Goal: Task Accomplishment & Management: Use online tool/utility

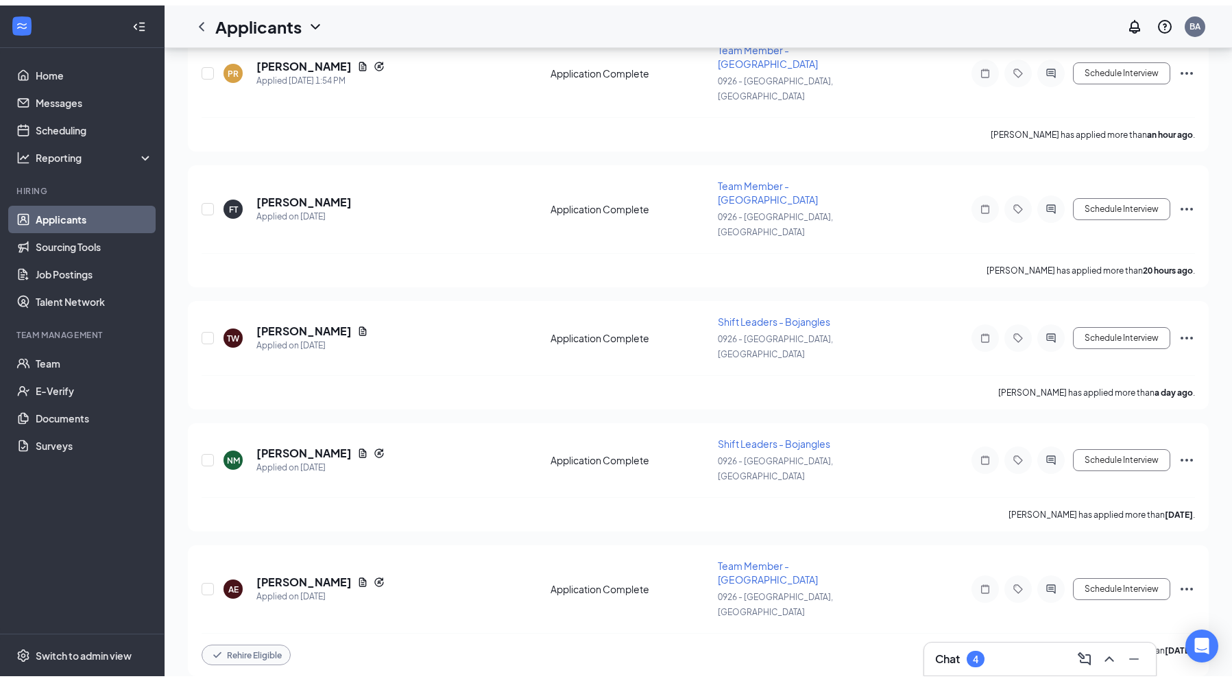
scroll to position [51, 0]
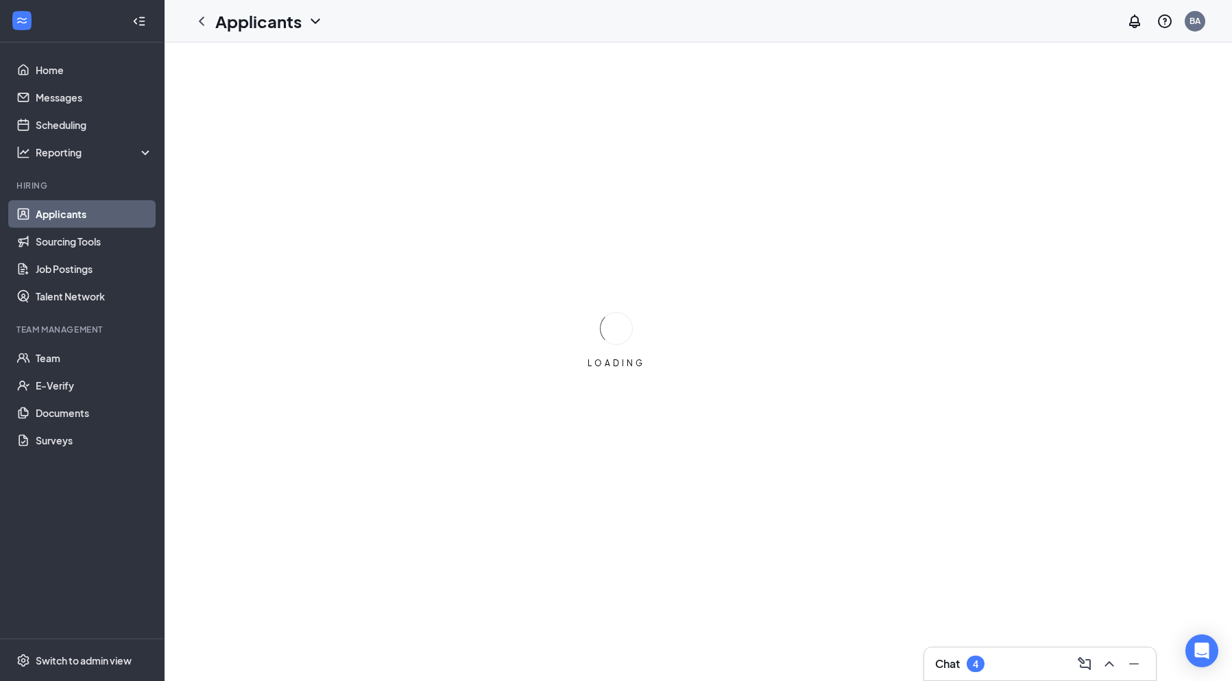
click at [996, 663] on div "Chat 4" at bounding box center [1040, 664] width 210 height 22
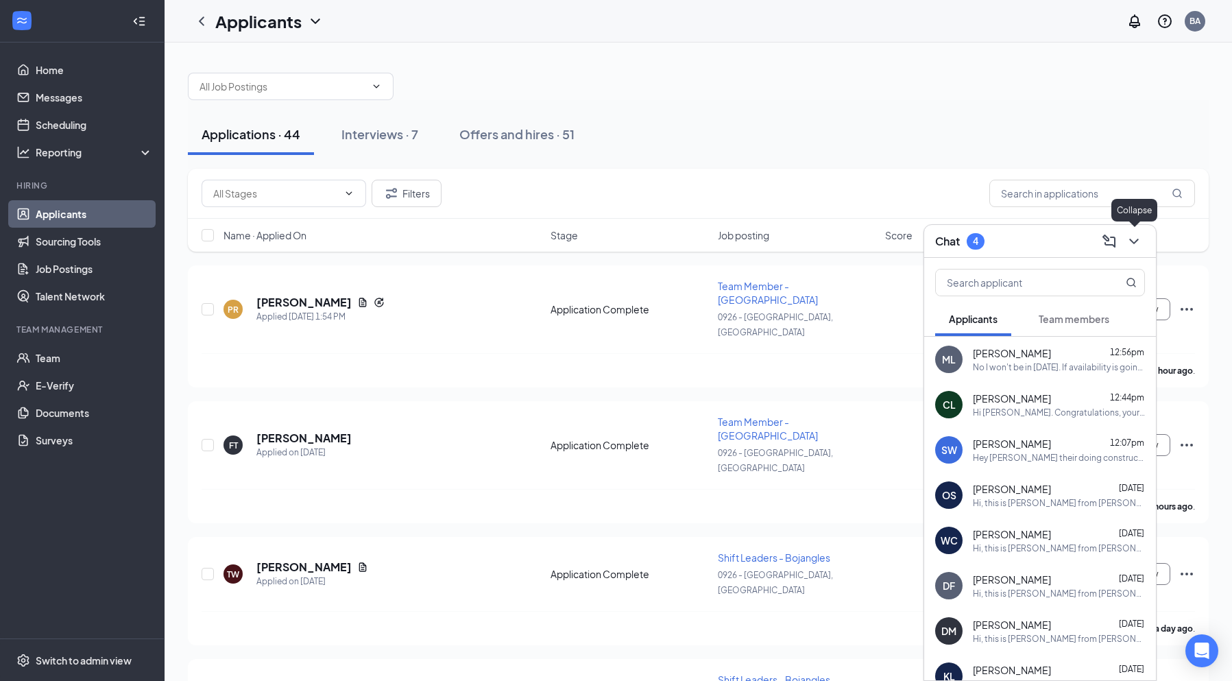
click at [1134, 238] on icon "ChevronDown" at bounding box center [1134, 241] width 16 height 16
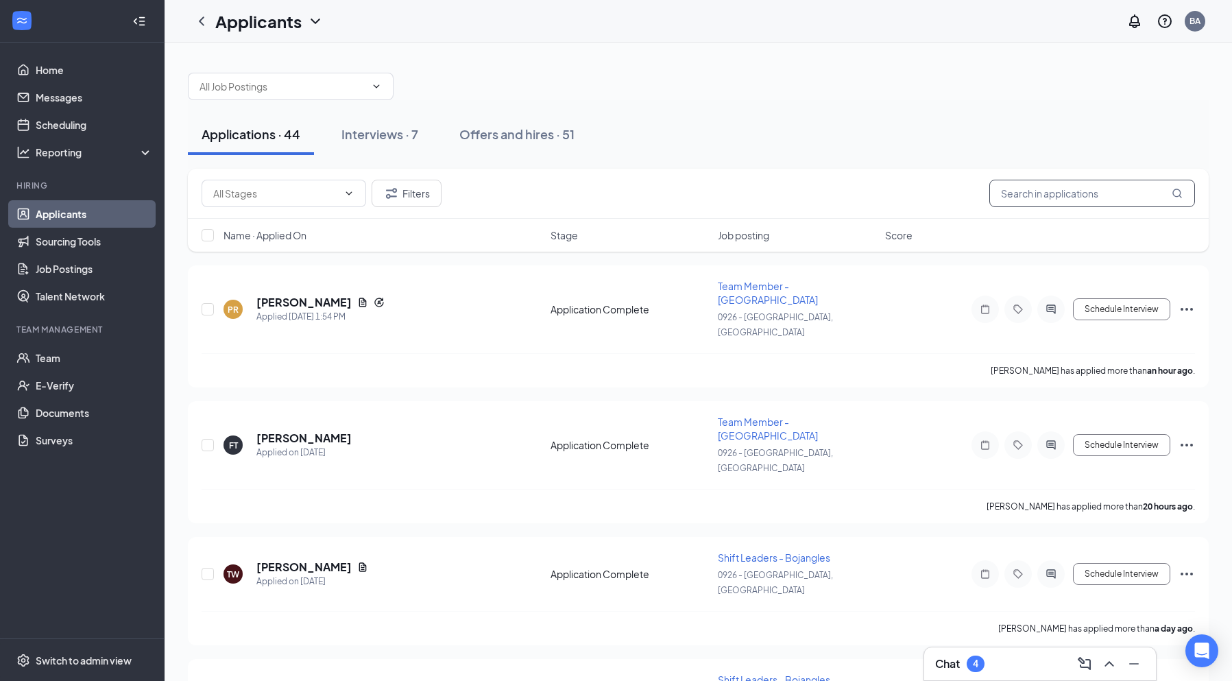
click at [1076, 196] on input "text" at bounding box center [1092, 193] width 206 height 27
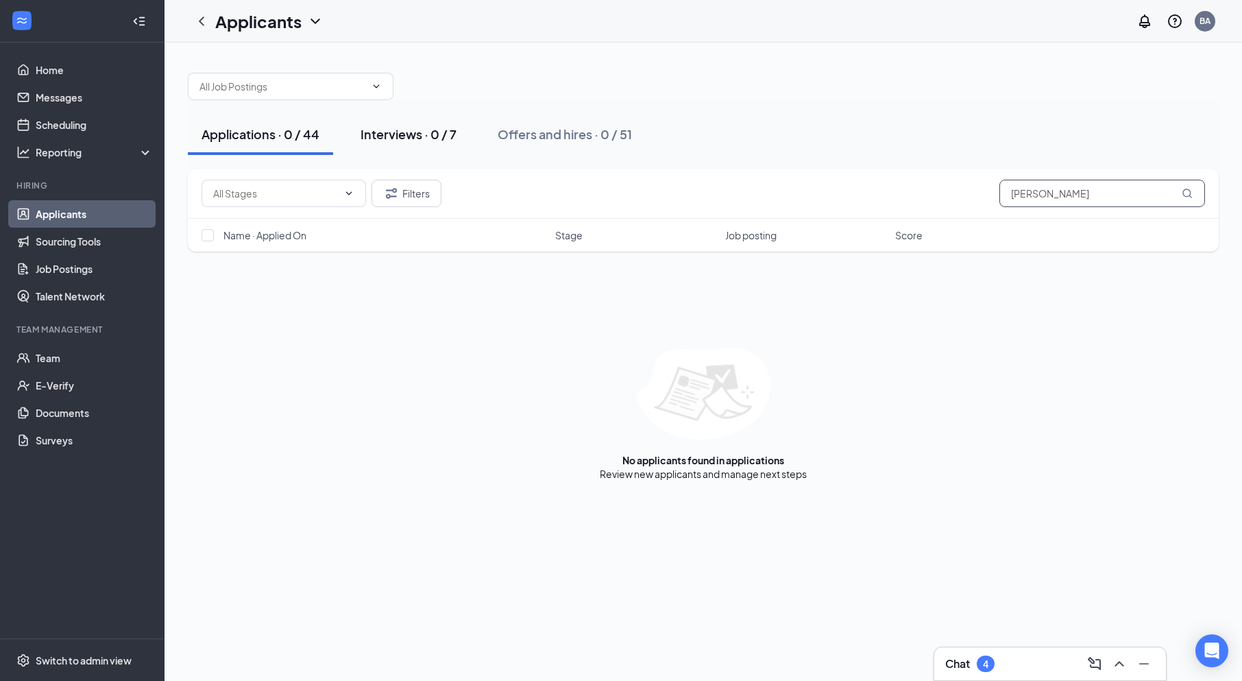
type input "lisa"
click at [428, 128] on div "Interviews · 0 / 7" at bounding box center [409, 133] width 96 height 17
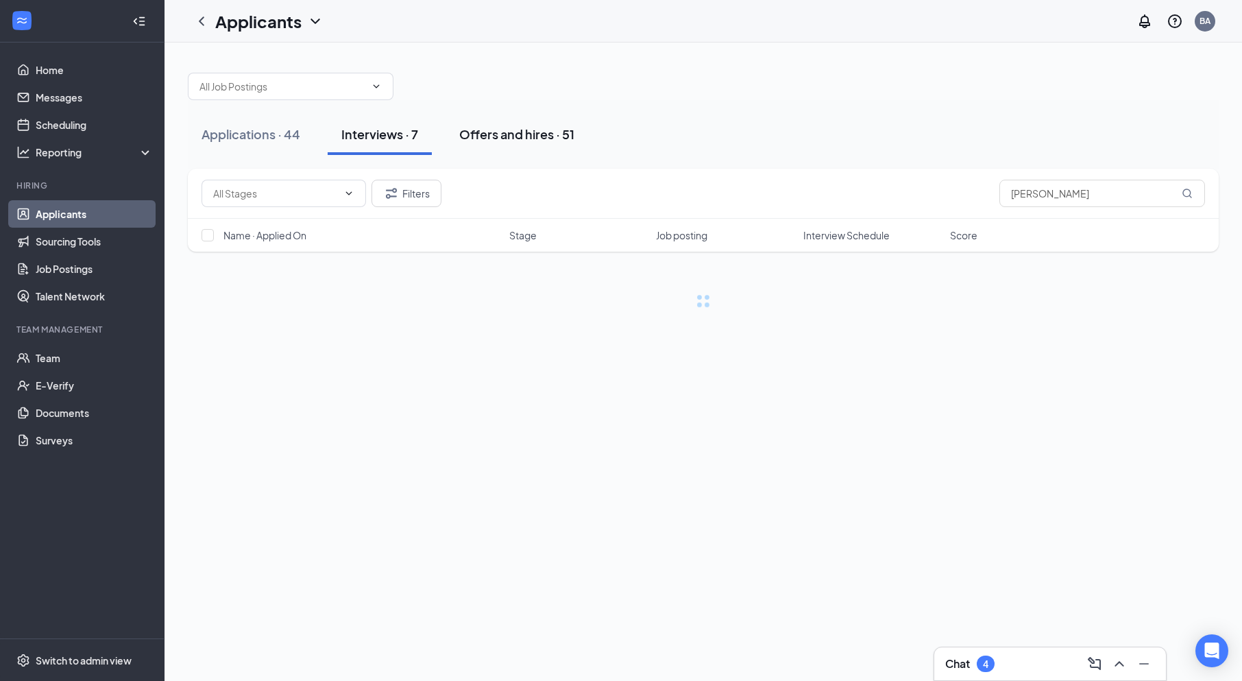
click at [528, 137] on div "Offers and hires · 51" at bounding box center [516, 133] width 115 height 17
click at [251, 138] on div "Applications · 44" at bounding box center [251, 133] width 99 height 17
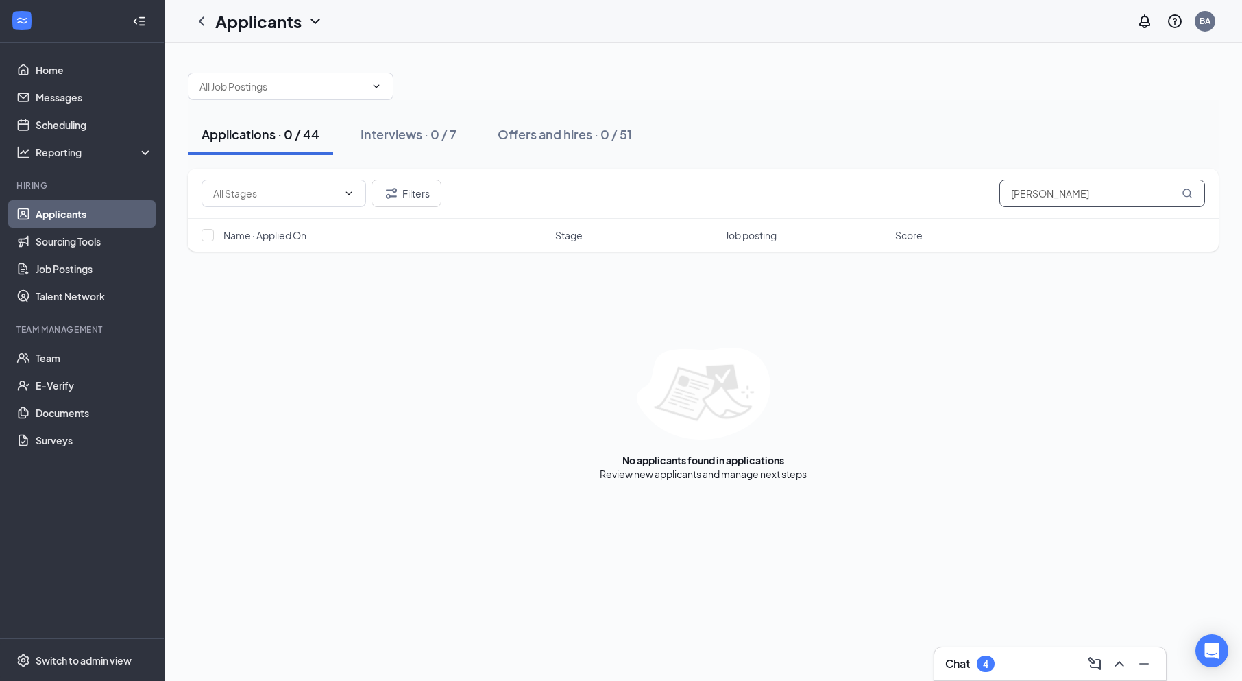
click at [1074, 202] on input "lisa" at bounding box center [1102, 193] width 206 height 27
type input "allen"
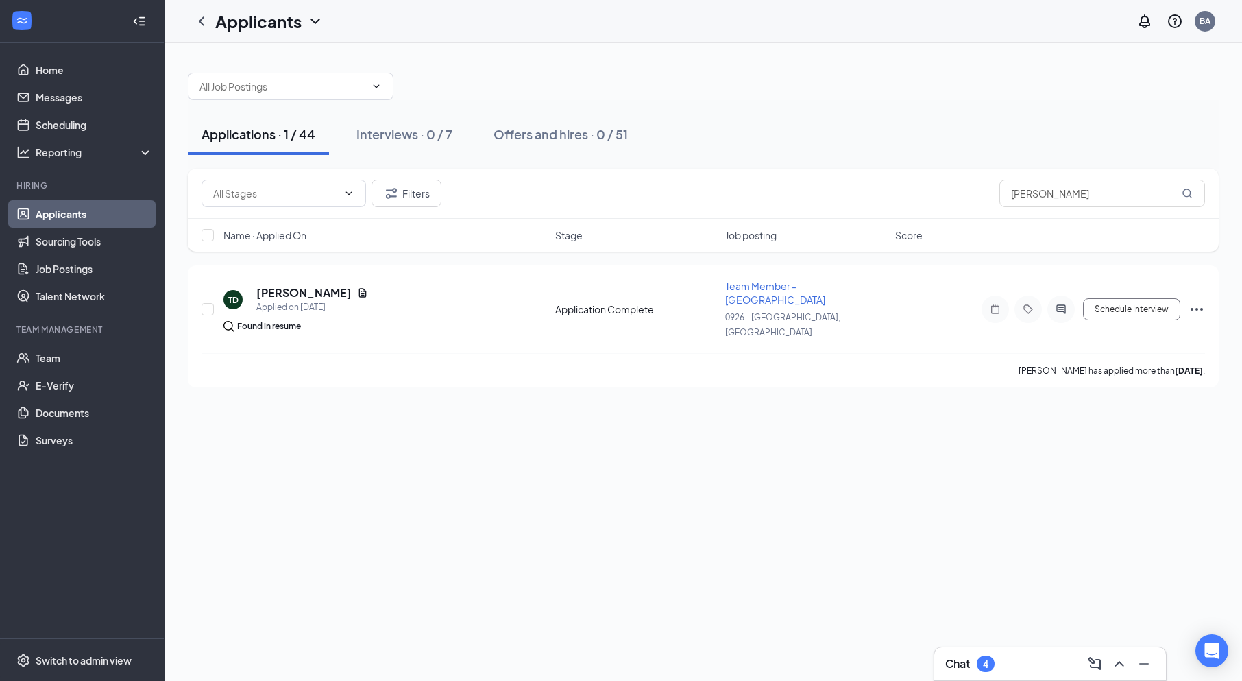
click at [312, 19] on icon "ChevronDown" at bounding box center [315, 21] width 9 height 5
click at [282, 93] on link "Archived applicants" at bounding box center [297, 90] width 148 height 14
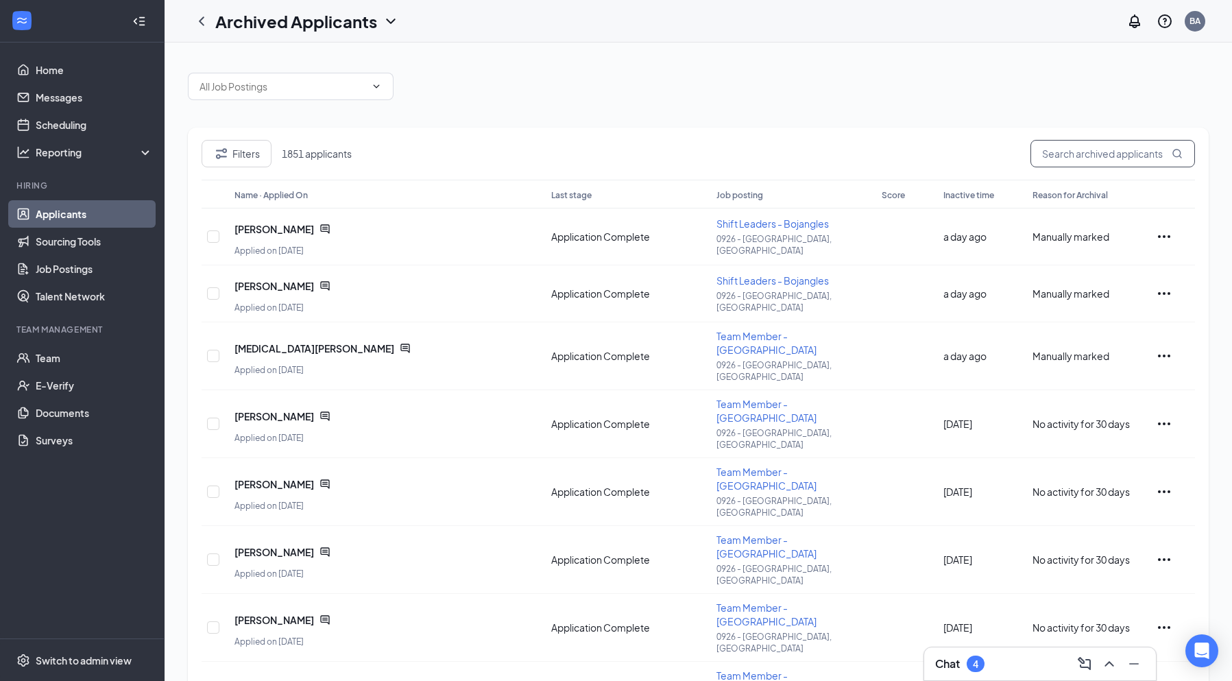
click at [1052, 156] on input "text" at bounding box center [1112, 153] width 165 height 27
click at [272, 613] on span "Lisa Allen" at bounding box center [274, 620] width 80 height 14
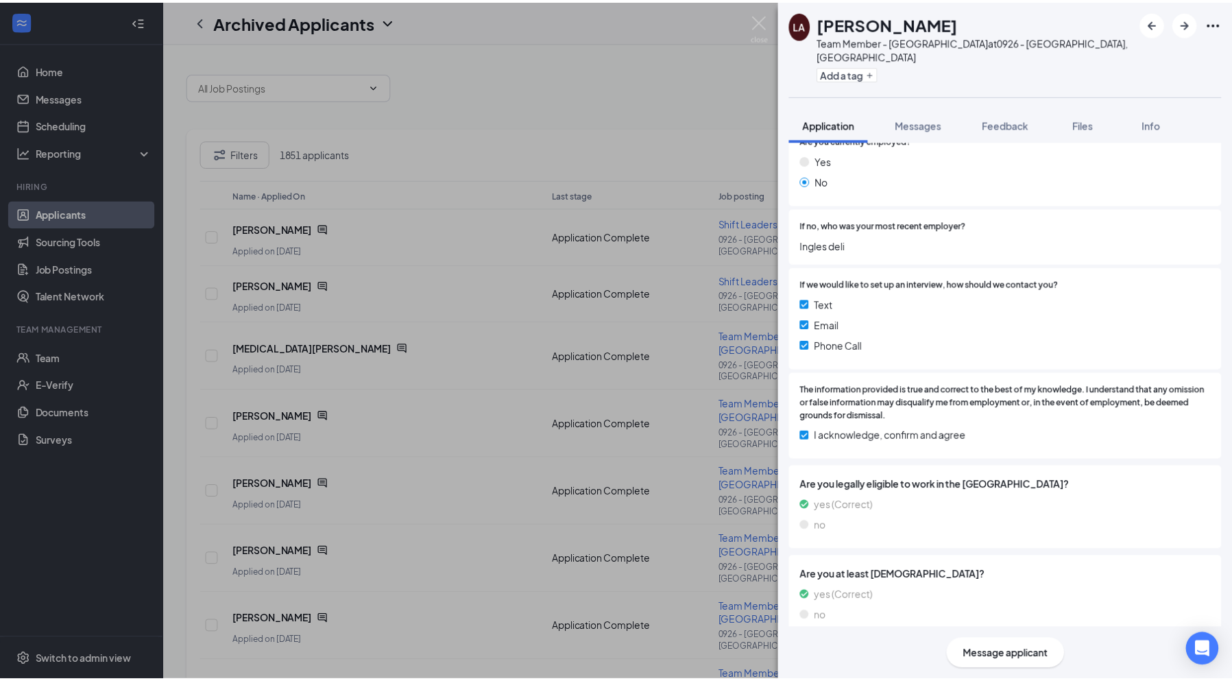
scroll to position [951, 0]
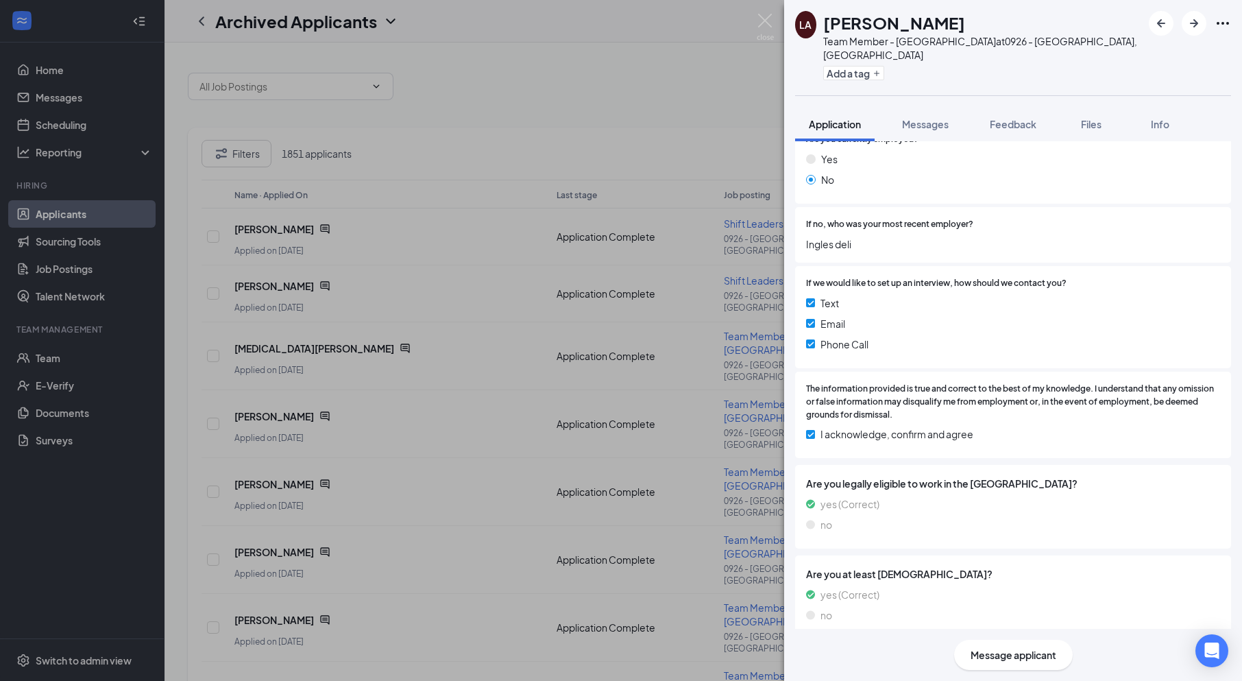
drag, startPoint x: 591, startPoint y: 125, endPoint x: 575, endPoint y: 129, distance: 16.3
click at [591, 124] on div "LA Lisa Allen Team Member - Bojangles at 0926 - Athens, GA Add a tag Applicatio…" at bounding box center [621, 340] width 1242 height 681
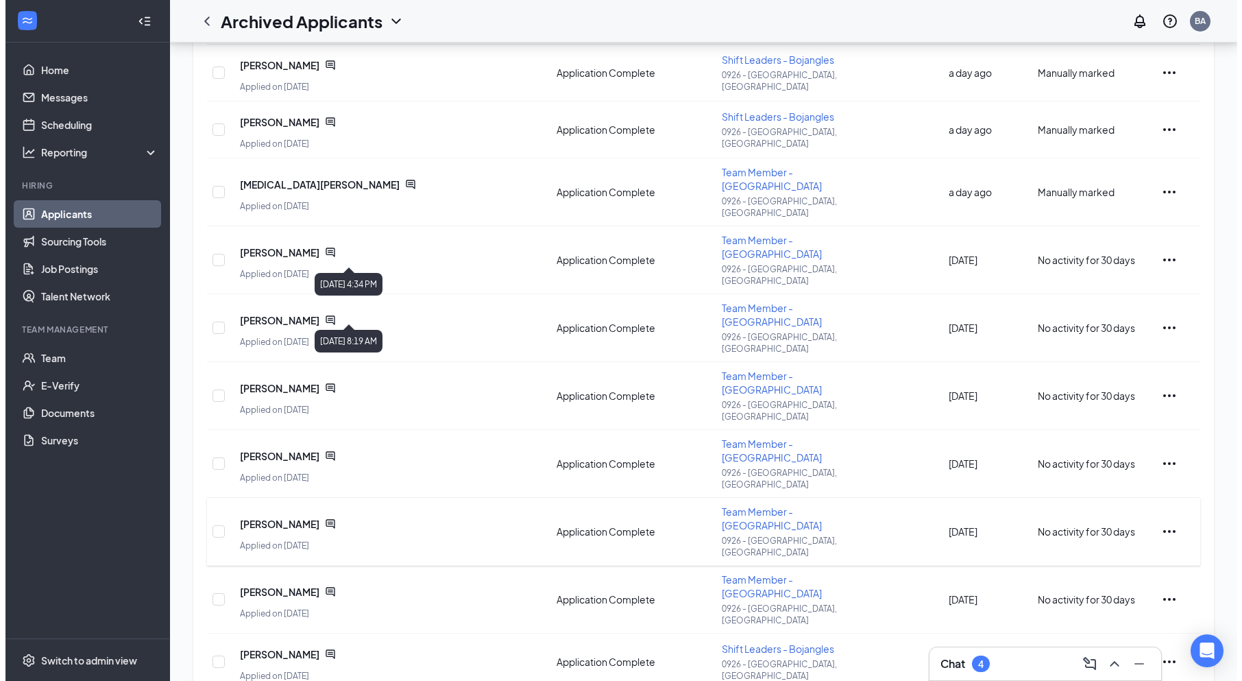
scroll to position [174, 0]
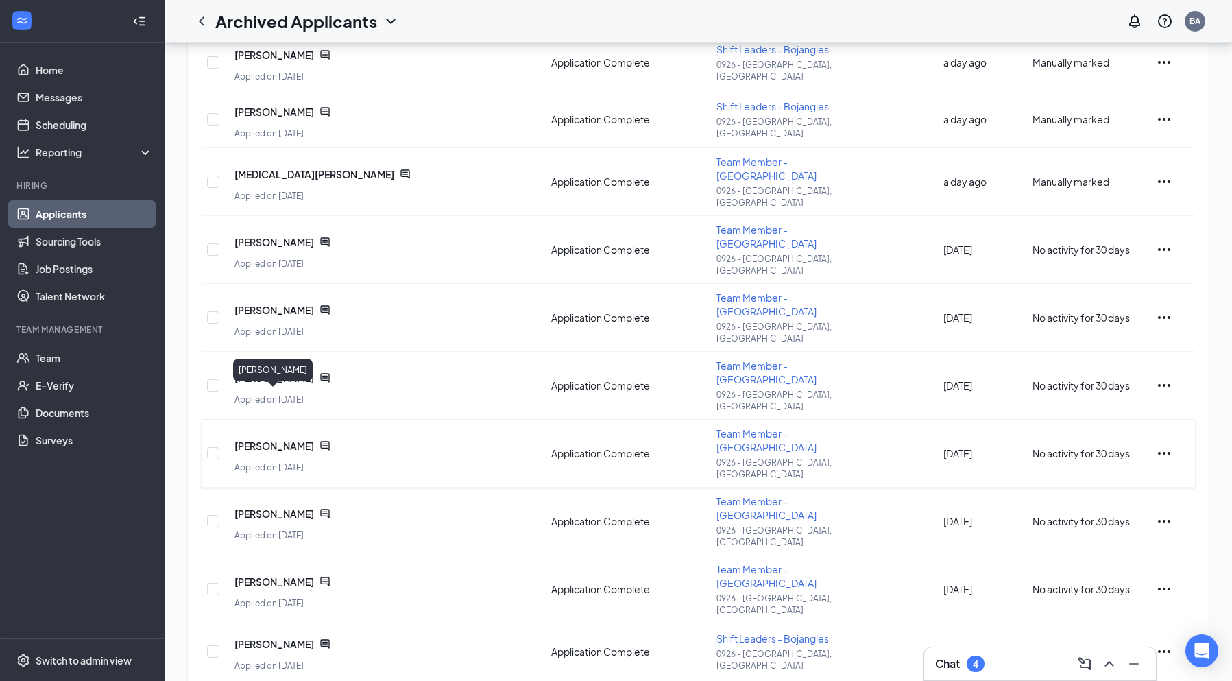
click at [260, 439] on span "Lisa Allen" at bounding box center [274, 446] width 80 height 14
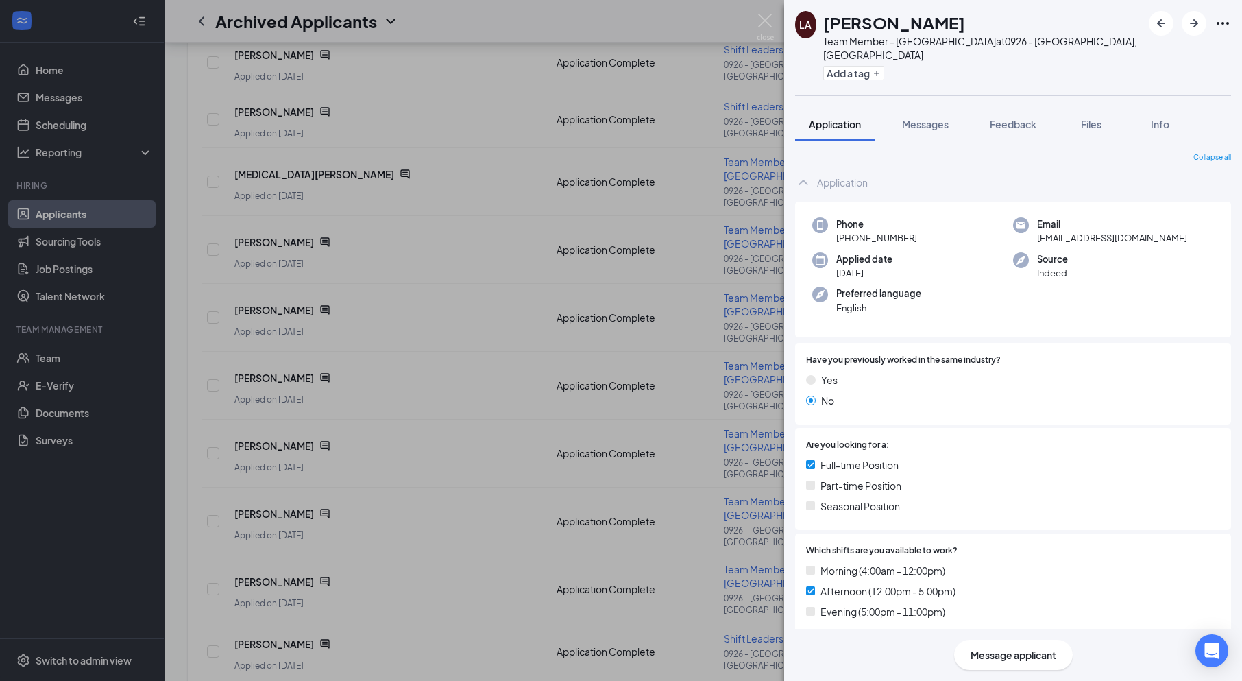
click at [635, 336] on div "LA Lisa Allen Team Member - Bojangles at 0926 - Athens, GA Add a tag Applicatio…" at bounding box center [621, 340] width 1242 height 681
